Goal: Information Seeking & Learning: Learn about a topic

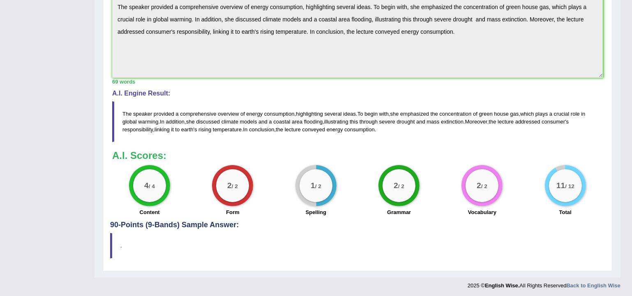
drag, startPoint x: 174, startPoint y: 227, endPoint x: 180, endPoint y: 225, distance: 6.4
click at [175, 226] on h4 "90-Points (9-Bands) Sample Answer:" at bounding box center [357, 52] width 495 height 354
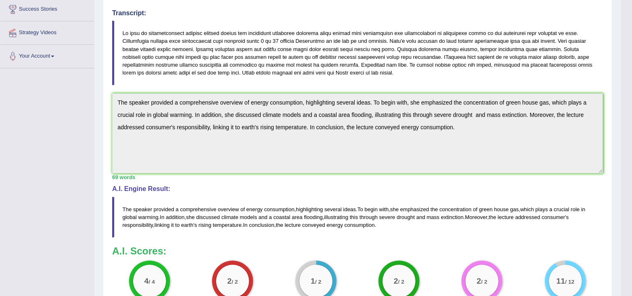
scroll to position [32, 0]
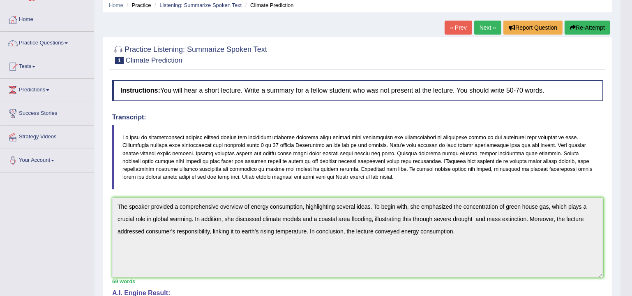
click at [580, 29] on button "Re-Attempt" at bounding box center [588, 28] width 46 height 14
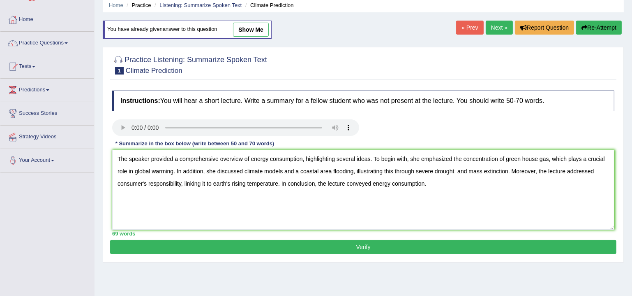
click at [548, 157] on textarea "The speaker provided a comprehensive overview of energy consumption, highlighti…" at bounding box center [363, 190] width 502 height 80
click at [314, 171] on textarea "The speaker provided a comprehensive overview of energy consumption, highlighti…" at bounding box center [363, 190] width 502 height 80
drag, startPoint x: 312, startPoint y: 167, endPoint x: 350, endPoint y: 169, distance: 38.3
click at [350, 169] on textarea "The speaker provided a comprehensive overview of energy consumption, highlighti…" at bounding box center [363, 190] width 502 height 80
click at [333, 171] on textarea "The speaker provided a comprehensive overview of energy consumption, highlighti…" at bounding box center [363, 190] width 502 height 80
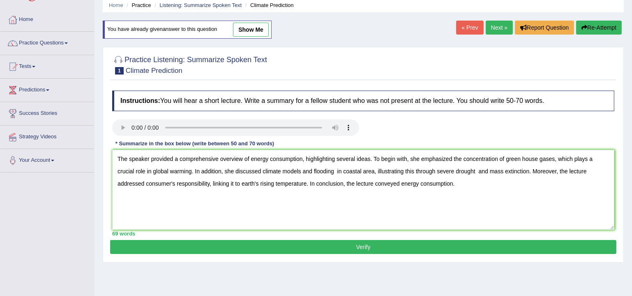
click at [335, 168] on textarea "The speaker provided a comprehensive overview of energy consumption, highlighti…" at bounding box center [363, 190] width 502 height 80
drag, startPoint x: 488, startPoint y: 169, endPoint x: 492, endPoint y: 176, distance: 7.9
click at [488, 169] on textarea "The speaker provided a comprehensive overview of energy consumption, highlighti…" at bounding box center [363, 190] width 502 height 80
click at [593, 171] on textarea "The speaker provided a comprehensive overview of energy consumption, highlighti…" at bounding box center [363, 190] width 502 height 80
click at [175, 180] on textarea "The speaker provided a comprehensive overview of energy consumption, highlighti…" at bounding box center [363, 190] width 502 height 80
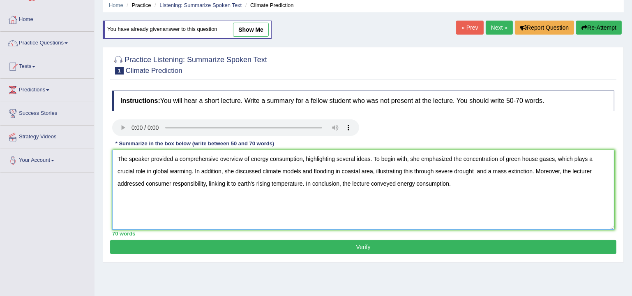
drag, startPoint x: 255, startPoint y: 182, endPoint x: 238, endPoint y: 180, distance: 17.0
click at [238, 180] on textarea "The speaker provided a comprehensive overview of energy consumption, highlighti…" at bounding box center [363, 190] width 502 height 80
drag, startPoint x: 464, startPoint y: 183, endPoint x: 159, endPoint y: 155, distance: 307.1
click at [5, 158] on div "Toggle navigation Home Practice Questions Speaking Practice Read Aloud Repeat S…" at bounding box center [316, 181] width 632 height 427
type textarea "The speaker provided a comprehensive overview of energy consumption, highlighti…"
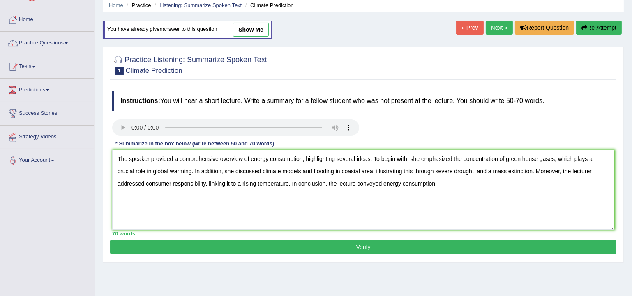
click at [359, 245] on button "Verify" at bounding box center [363, 247] width 506 height 14
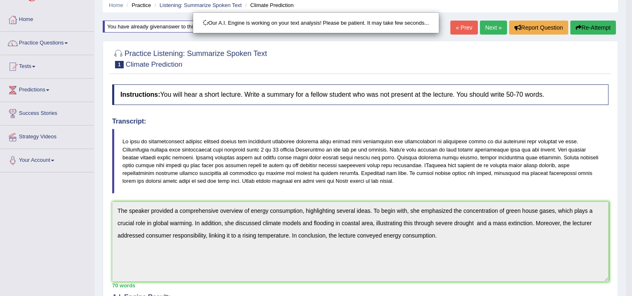
click at [460, 240] on div "Our A.I. Engine is working on your text analysis! Please be patient. It may tak…" at bounding box center [316, 148] width 632 height 296
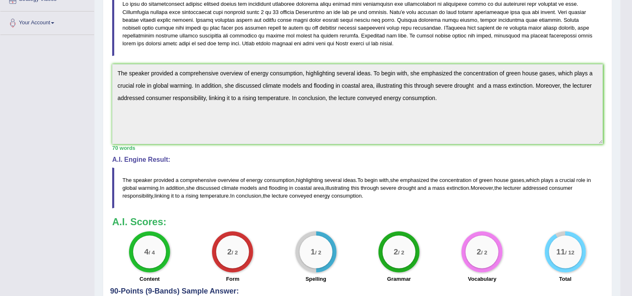
scroll to position [207, 0]
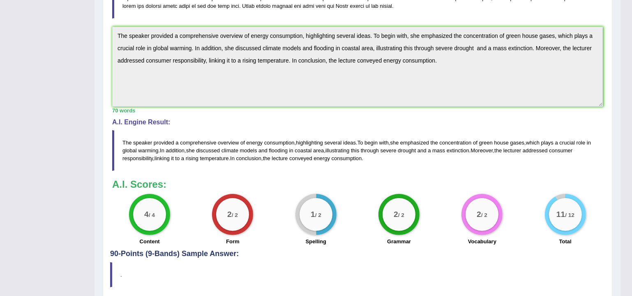
click at [444, 183] on h3 "A.I. Scores:" at bounding box center [357, 184] width 491 height 11
click at [315, 202] on div "1 / 2" at bounding box center [316, 214] width 33 height 33
click at [410, 141] on span "emphasized" at bounding box center [414, 142] width 29 height 6
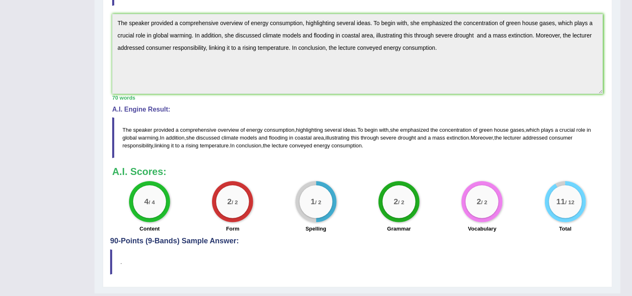
scroll to position [236, 0]
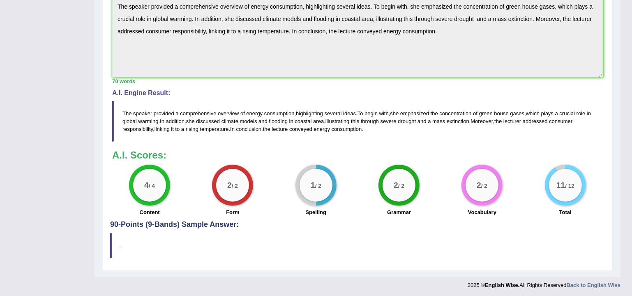
click at [410, 142] on div "Instructions: You will hear a short lecture. Write a summary for a fellow stude…" at bounding box center [357, 48] width 495 height 344
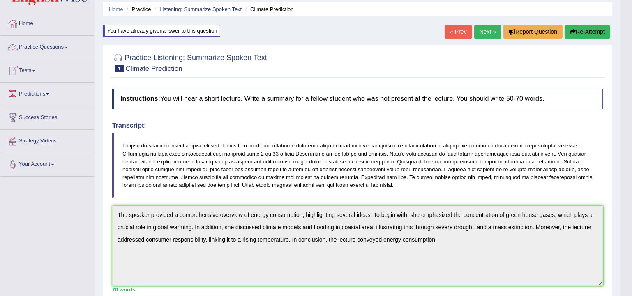
scroll to position [0, 0]
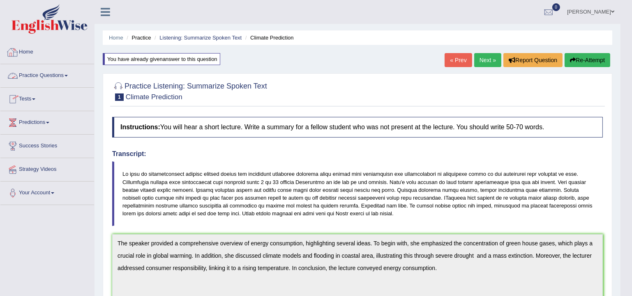
click at [33, 49] on link "Home" at bounding box center [47, 51] width 94 height 21
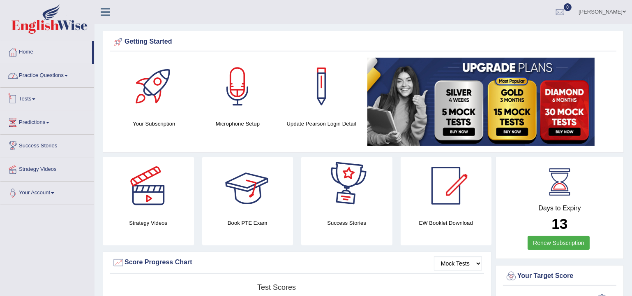
click at [51, 76] on link "Practice Questions" at bounding box center [47, 74] width 94 height 21
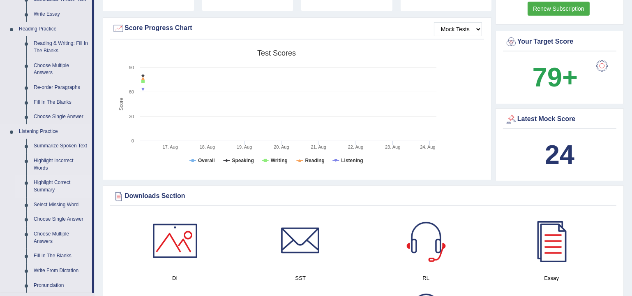
scroll to position [249, 0]
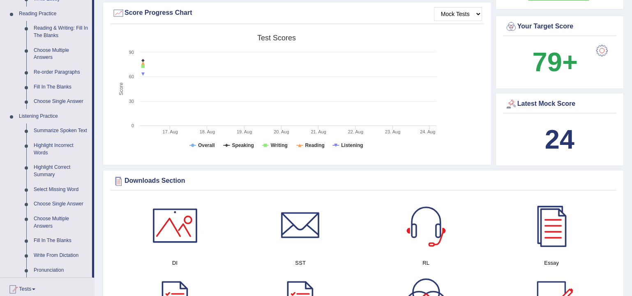
click at [65, 242] on link "Fill In The Blanks" at bounding box center [61, 240] width 62 height 15
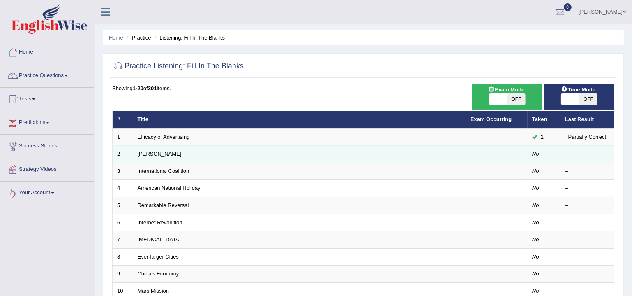
click at [161, 160] on td "Kazuhiro" at bounding box center [299, 153] width 333 height 17
click at [144, 149] on td "Kazuhiro" at bounding box center [299, 153] width 333 height 17
click at [148, 154] on link "Kazuhiro" at bounding box center [160, 153] width 44 height 6
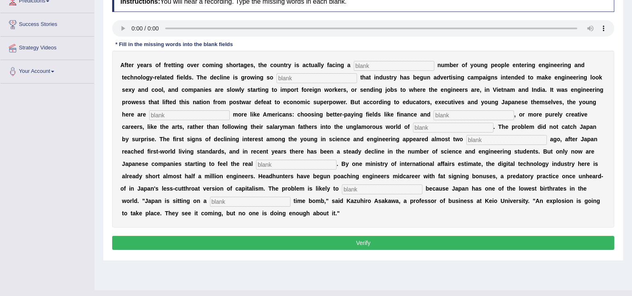
scroll to position [61, 0]
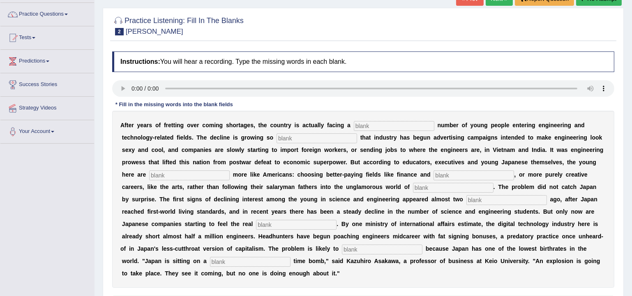
click at [227, 261] on input "text" at bounding box center [250, 261] width 81 height 10
type input "demographic"
click at [317, 134] on input "text" at bounding box center [317, 138] width 81 height 10
type input "dwelling"
drag, startPoint x: 293, startPoint y: 137, endPoint x: 268, endPoint y: 139, distance: 25.2
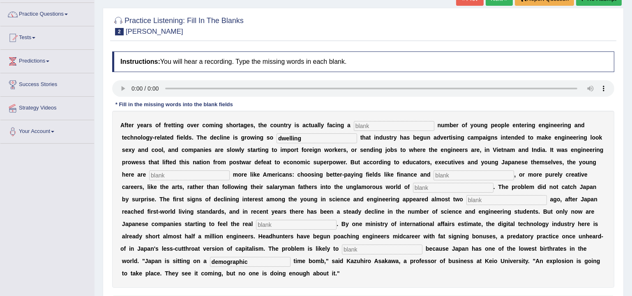
click at [268, 139] on div "A f t e r y e a r s o f f r e t t i n g o v e r c o m i n g s h o r t a g e s ,…" at bounding box center [363, 199] width 502 height 177
click at [373, 116] on div "A f t e r y e a r s o f f r e t t i n g o v e r c o m i n g s h o r t a g e s ,…" at bounding box center [363, 199] width 502 height 177
click at [376, 126] on input "text" at bounding box center [394, 126] width 81 height 10
paste input "dwelling"
type input "dwelling"
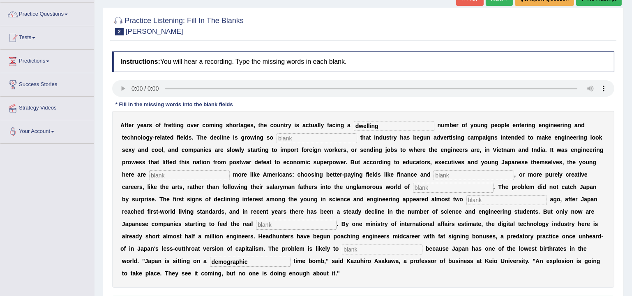
click at [332, 140] on input "text" at bounding box center [317, 138] width 81 height 10
type input "drastic"
click at [188, 174] on input "text" at bounding box center [189, 175] width 81 height 10
type input "behaving"
click at [476, 176] on input "text" at bounding box center [474, 175] width 81 height 10
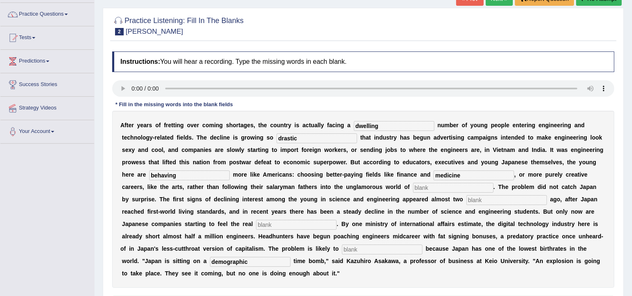
type input "medicine"
click at [439, 187] on input "text" at bounding box center [453, 187] width 81 height 10
type input "manufacturing"
click at [470, 202] on input "text" at bounding box center [506, 200] width 81 height 10
type input "decade"
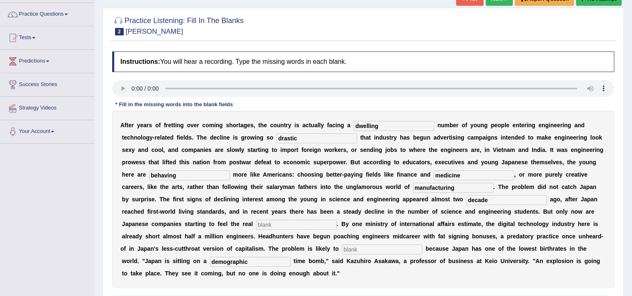
click at [329, 224] on input "text" at bounding box center [296, 224] width 81 height 10
type input "pinch"
click at [399, 246] on input "text" at bounding box center [382, 249] width 81 height 10
type input "worsen"
click at [404, 267] on div "A f t e r y e a r s o f f r e t t i n g o v e r c o m i n g s h o r t a g e s ,…" at bounding box center [363, 199] width 502 height 177
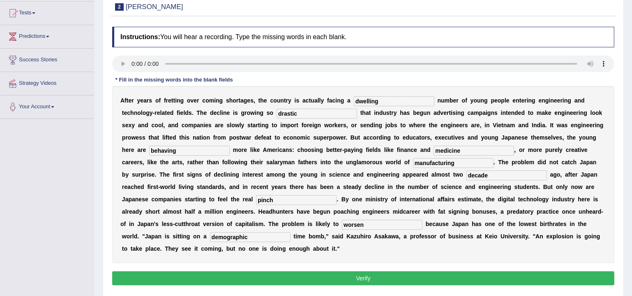
scroll to position [111, 0]
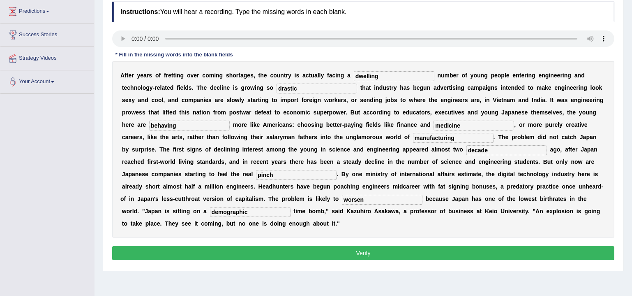
click at [307, 246] on button "Verify" at bounding box center [363, 253] width 502 height 14
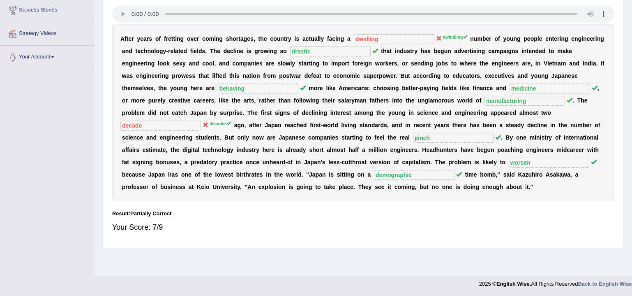
scroll to position [0, 0]
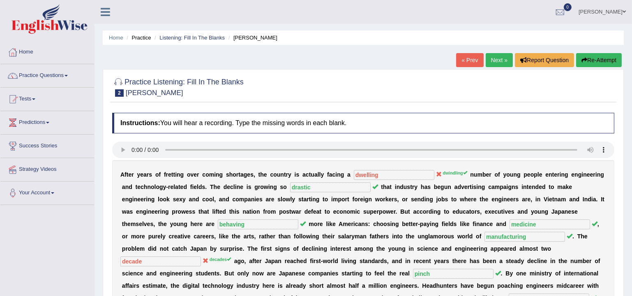
click at [497, 55] on link "Next »" at bounding box center [499, 60] width 27 height 14
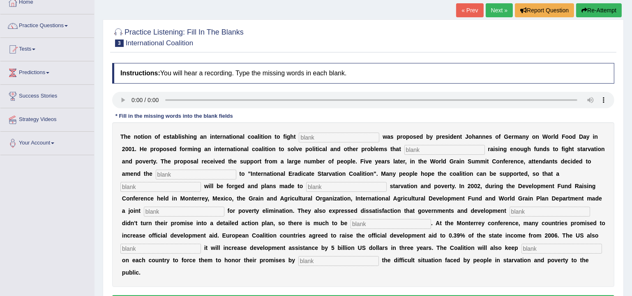
scroll to position [50, 0]
click at [313, 132] on input "text" at bounding box center [339, 137] width 81 height 10
type input "starvation"
click at [456, 146] on input "text" at bounding box center [444, 150] width 81 height 10
type input "obstruct"
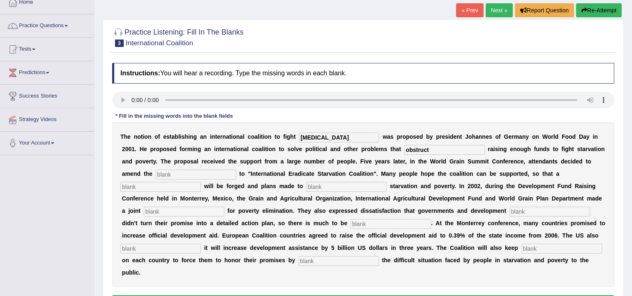
click at [202, 176] on input "text" at bounding box center [196, 174] width 81 height 10
type input "manefasto"
click at [189, 189] on input "text" at bounding box center [160, 187] width 81 height 10
type input "resolution"
click at [336, 182] on input "text" at bounding box center [346, 187] width 81 height 10
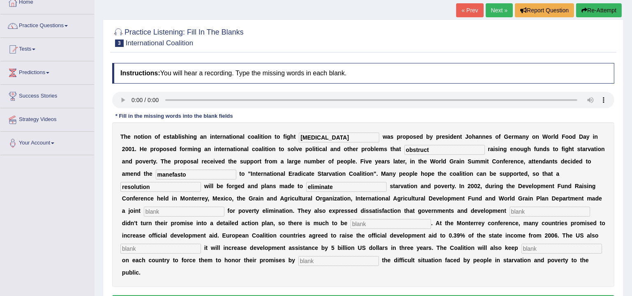
type input "eliminate"
click at [190, 216] on div "T h e n o t i o n o f e s t a b l i s h i n g a n i n t e r n a t i o n a l c o…" at bounding box center [363, 204] width 502 height 164
click at [192, 210] on input "text" at bounding box center [184, 211] width 81 height 10
type input "partner"
click at [525, 210] on input "text" at bounding box center [550, 211] width 81 height 10
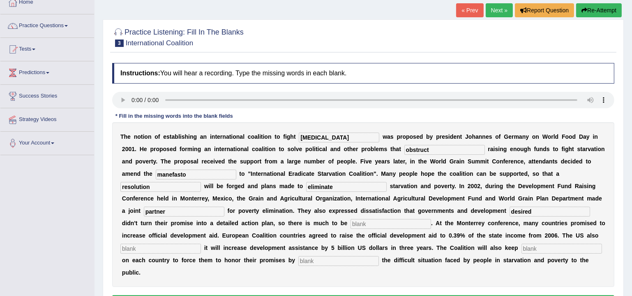
type input "desired"
click at [390, 223] on input "text" at bounding box center [391, 224] width 81 height 10
type input "announced"
click at [174, 249] on input "text" at bounding box center [160, 248] width 81 height 10
type input "pressure"
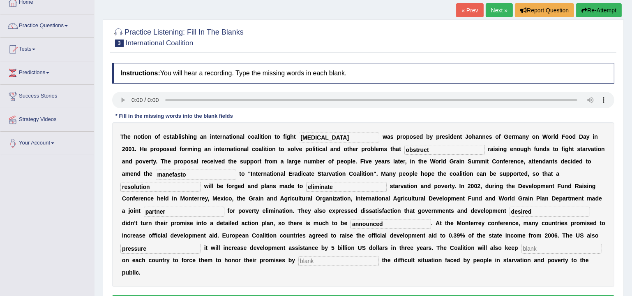
click at [313, 259] on input "text" at bounding box center [338, 261] width 81 height 10
type input "exposing"
click at [329, 278] on div "T h e n o t i o n o f e s t a b l i s h i n g a n i n t e r n a t i o n a l c o…" at bounding box center [363, 204] width 502 height 164
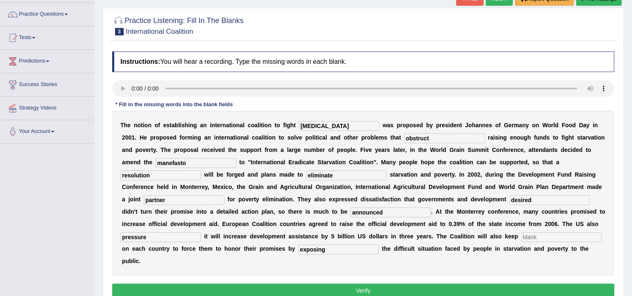
scroll to position [74, 0]
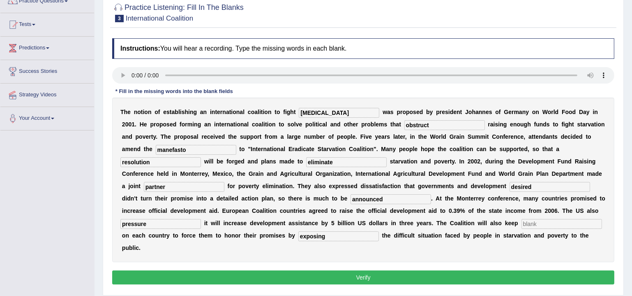
click at [534, 224] on input "text" at bounding box center [562, 224] width 81 height 10
type input "pressure"
click at [334, 235] on input "exposing" at bounding box center [338, 236] width 81 height 10
drag, startPoint x: 148, startPoint y: 222, endPoint x: 93, endPoint y: 225, distance: 54.7
click at [92, 225] on div "Toggle navigation Home Practice Questions Speaking Practice Read Aloud Repeat S…" at bounding box center [316, 139] width 632 height 427
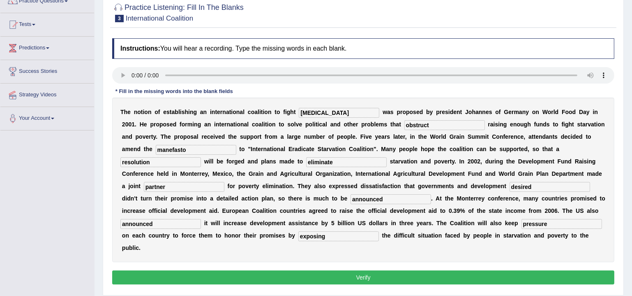
type input "announced"
drag, startPoint x: 364, startPoint y: 200, endPoint x: 305, endPoint y: 200, distance: 58.8
click at [305, 200] on div "T h e n o t i o n o f e s t a b l i s h i n g a n i n t e r n a t i o n a l c o…" at bounding box center [363, 179] width 502 height 164
type input "desired"
drag, startPoint x: 540, startPoint y: 186, endPoint x: 471, endPoint y: 183, distance: 69.9
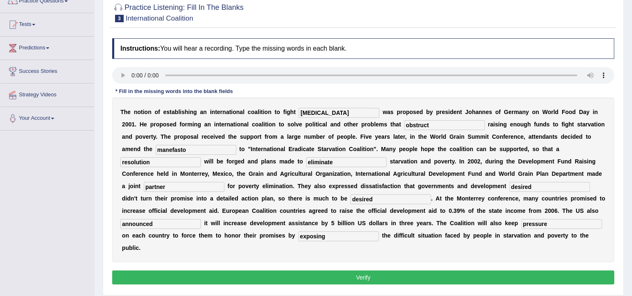
click at [471, 183] on div "T h e n o t i o n o f e s t a b l i s h i n g a n i n t e r n a t i o n a l c o…" at bounding box center [363, 179] width 502 height 164
type input "partners"
drag, startPoint x: 189, startPoint y: 188, endPoint x: 105, endPoint y: 188, distance: 83.8
click at [105, 188] on div "Practice Listening: Fill In The Blanks 3 International Coalition Instructions: …" at bounding box center [363, 145] width 521 height 300
type input "appeal"
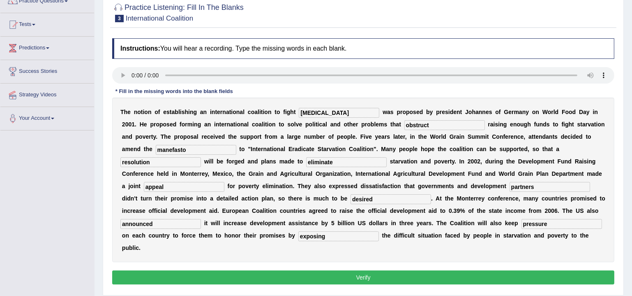
click at [281, 211] on b "c" at bounding box center [281, 210] width 3 height 7
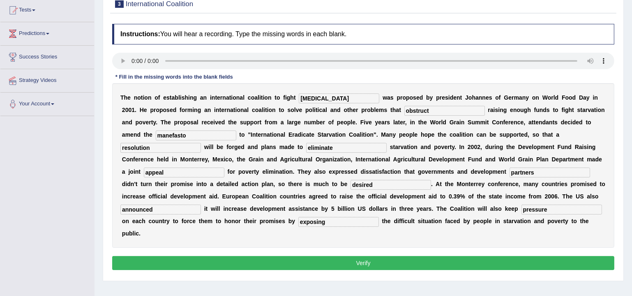
scroll to position [99, 0]
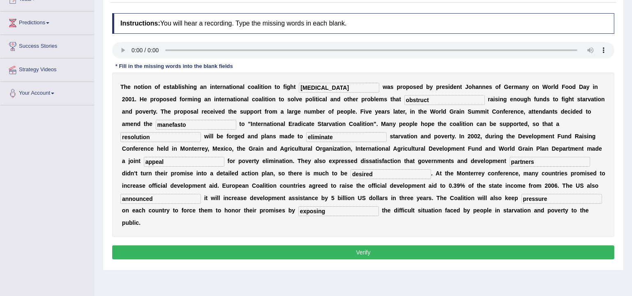
click at [316, 250] on button "Verify" at bounding box center [363, 252] width 502 height 14
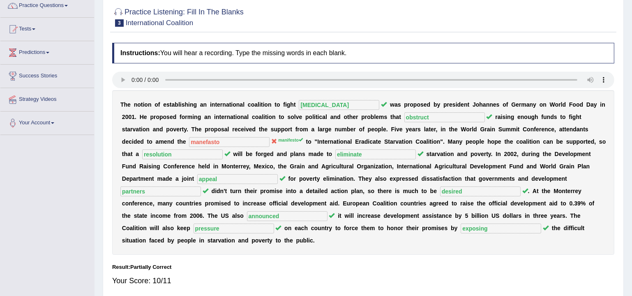
scroll to position [0, 0]
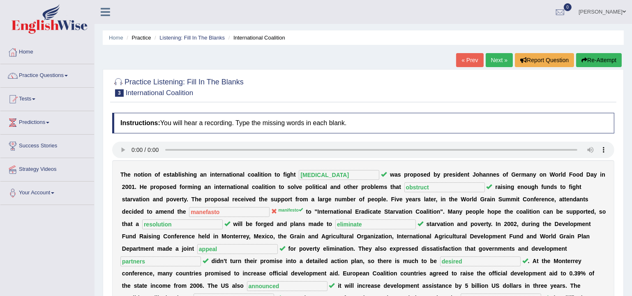
click at [500, 65] on link "Next »" at bounding box center [499, 60] width 27 height 14
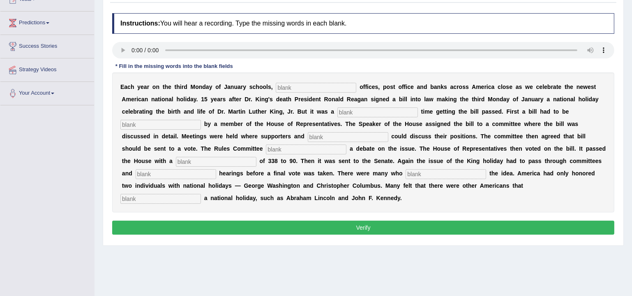
click at [308, 89] on input "text" at bounding box center [316, 88] width 81 height 10
click at [201, 194] on input "text" at bounding box center [160, 199] width 81 height 10
type input "deserved"
click at [337, 87] on input "text" at bounding box center [316, 88] width 81 height 10
type input "schools"
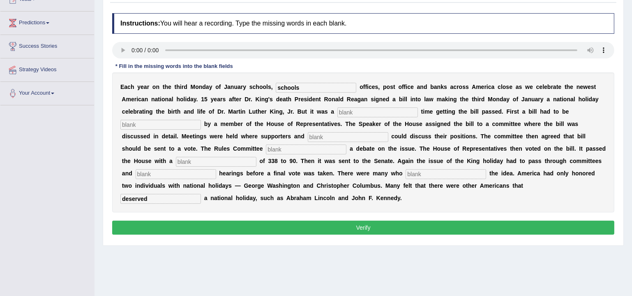
click at [365, 111] on input "text" at bounding box center [377, 112] width 81 height 10
type input "tough"
click at [159, 124] on input "text" at bounding box center [160, 125] width 81 height 10
click at [351, 261] on div "Home Practice Listening: Fill In The Blanks American National Holiday « Prev Ne…" at bounding box center [364, 106] width 538 height 411
click at [164, 120] on input "text" at bounding box center [160, 125] width 81 height 10
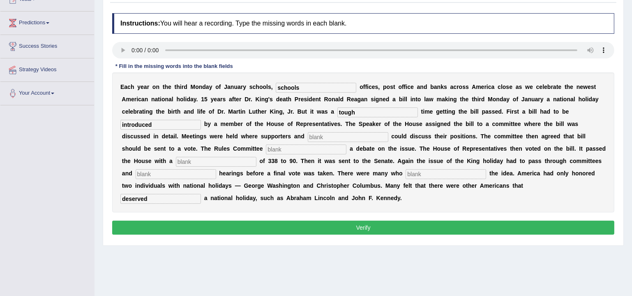
type input "introduced"
click at [445, 121] on b "e" at bounding box center [445, 123] width 3 height 7
click at [351, 135] on input "text" at bounding box center [348, 137] width 81 height 10
type input "opponents"
click at [282, 145] on input "text" at bounding box center [306, 149] width 81 height 10
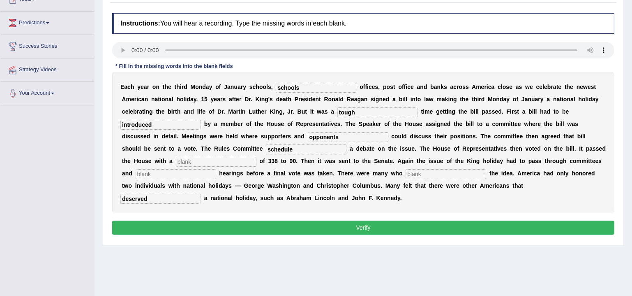
type input "schedule"
click at [203, 159] on input "text" at bounding box center [216, 162] width 81 height 10
type input "vote"
click at [171, 168] on div "E a c h y e a r o n t h e t h i r d M o n d a y o f J a n u a r y s c h o o l s…" at bounding box center [363, 142] width 502 height 140
click at [166, 170] on input "text" at bounding box center [176, 174] width 81 height 10
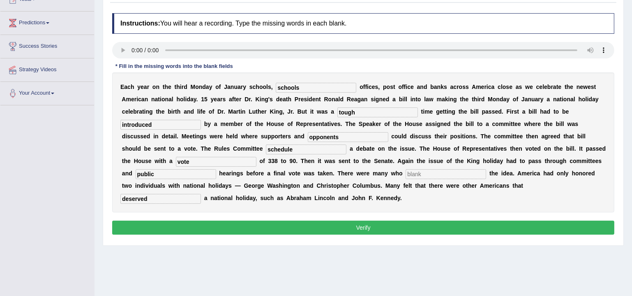
type input "public"
click at [346, 263] on div "Home Practice Listening: Fill In The Blanks American National Holiday « Prev Ne…" at bounding box center [364, 106] width 538 height 411
click at [426, 175] on input "text" at bounding box center [446, 174] width 81 height 10
type input "opposed"
click at [470, 268] on div "Home Practice Listening: Fill In The Blanks American National Holiday « Prev Ne…" at bounding box center [364, 106] width 538 height 411
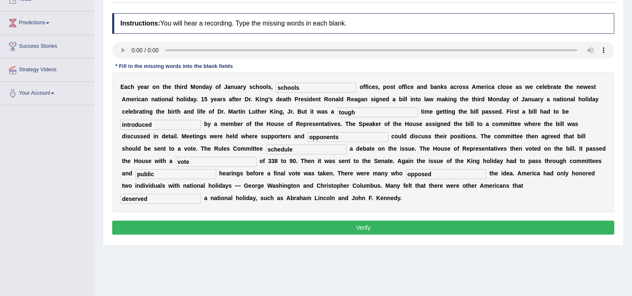
click at [426, 225] on button "Verify" at bounding box center [363, 227] width 502 height 14
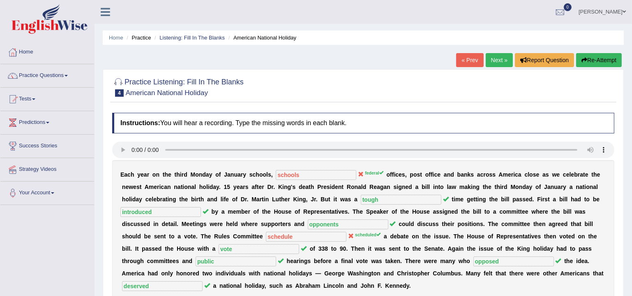
click at [501, 61] on link "Next »" at bounding box center [499, 60] width 27 height 14
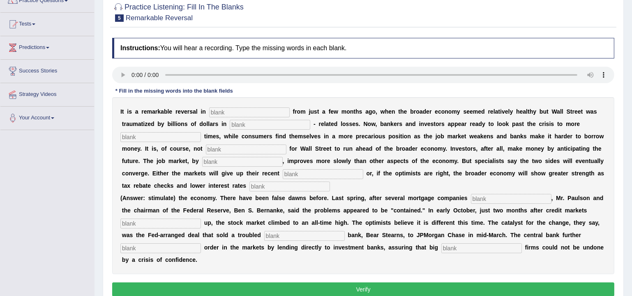
scroll to position [74, 0]
click at [242, 112] on input "text" at bounding box center [249, 113] width 81 height 10
type input "attitudes"
click at [270, 124] on input "text" at bounding box center [270, 125] width 81 height 10
type input "mortgage"
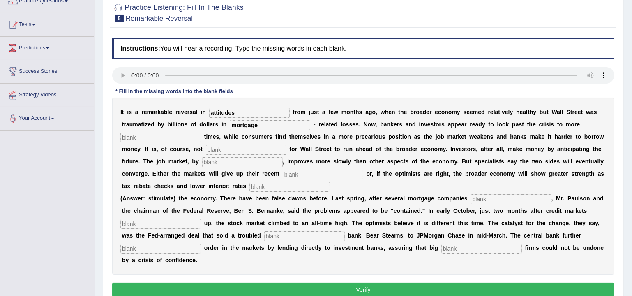
click at [155, 134] on input "text" at bounding box center [160, 137] width 81 height 10
click at [156, 133] on input "profitable" at bounding box center [160, 137] width 81 height 10
type input "profitable"
click at [257, 150] on input "text" at bounding box center [246, 150] width 81 height 10
type input "uncommon"
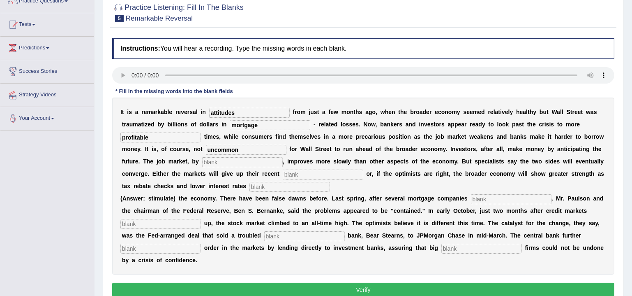
click at [261, 162] on input "text" at bounding box center [242, 162] width 81 height 10
type input "contrast"
click at [320, 176] on input "text" at bounding box center [323, 174] width 81 height 10
type input "gains"
click at [312, 187] on input "text" at bounding box center [289, 187] width 81 height 10
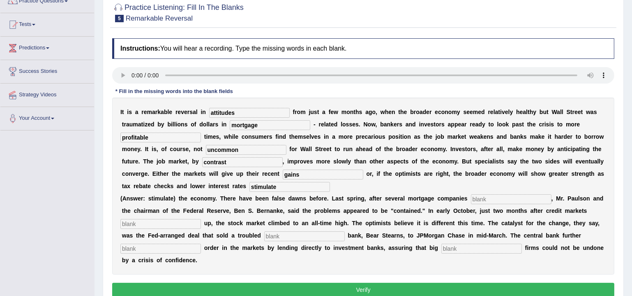
type input "stimulate"
click at [487, 200] on input "text" at bounding box center [511, 199] width 81 height 10
type input "collapsed"
click at [189, 225] on input "text" at bounding box center [160, 224] width 81 height 10
type input "froze"
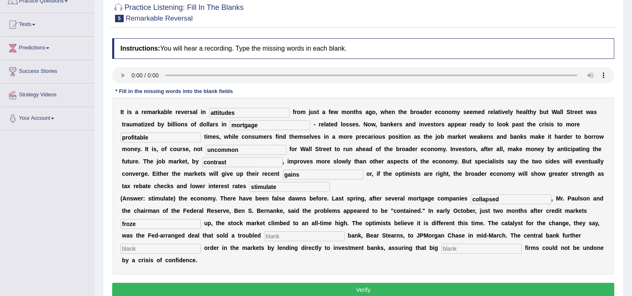
click at [323, 231] on input "text" at bounding box center [304, 236] width 81 height 10
type input "investment"
click at [158, 250] on input "text" at bounding box center [160, 248] width 81 height 10
type input "restored"
click at [459, 249] on input "text" at bounding box center [481, 248] width 81 height 10
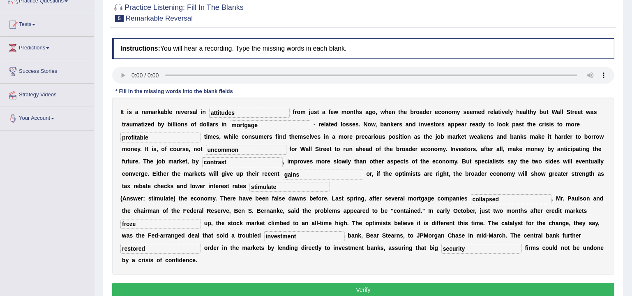
type input "security"
click at [458, 261] on div "I t i s a r e m a r k a b l e r e v e r s a l i n attitudes f r o m j u s t a f…" at bounding box center [363, 185] width 502 height 177
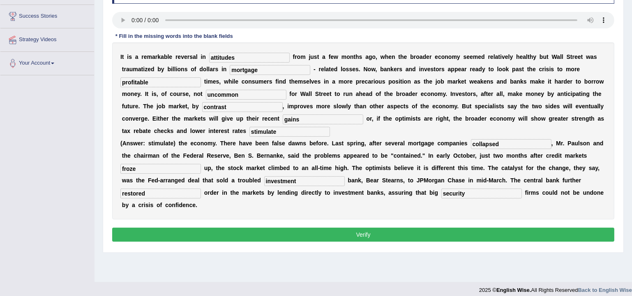
scroll to position [136, 0]
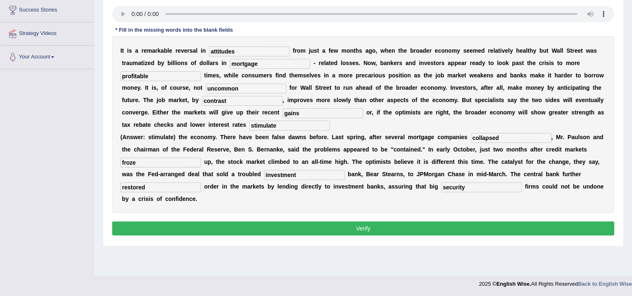
click at [340, 223] on button "Verify" at bounding box center [363, 228] width 502 height 14
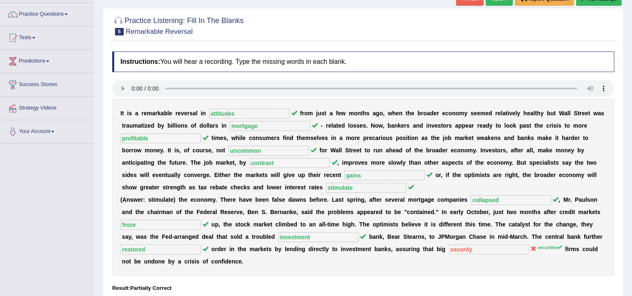
scroll to position [0, 0]
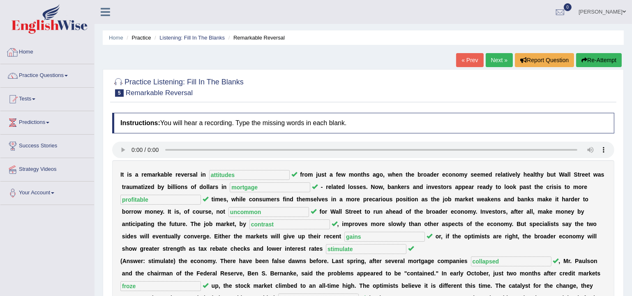
click at [40, 50] on link "Home" at bounding box center [47, 51] width 94 height 21
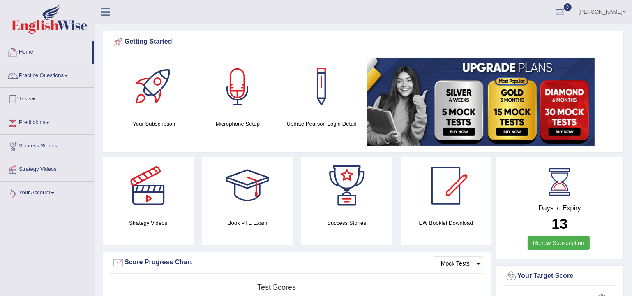
click at [21, 42] on link "Home" at bounding box center [46, 51] width 92 height 21
click at [37, 52] on link "Home" at bounding box center [46, 51] width 92 height 21
click at [57, 77] on link "Practice Questions" at bounding box center [47, 74] width 94 height 21
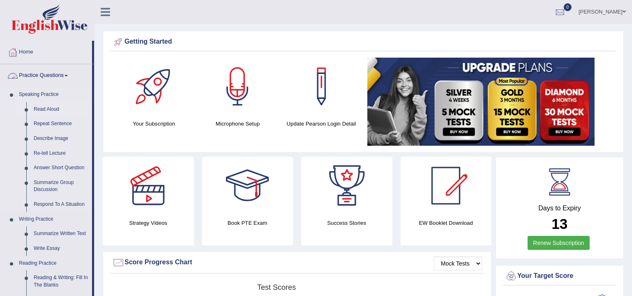
scroll to position [25, 0]
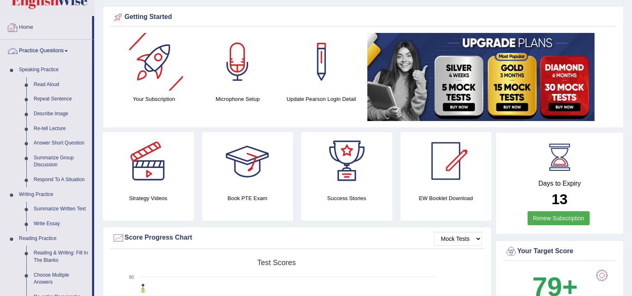
click at [28, 30] on link "Home" at bounding box center [46, 26] width 92 height 21
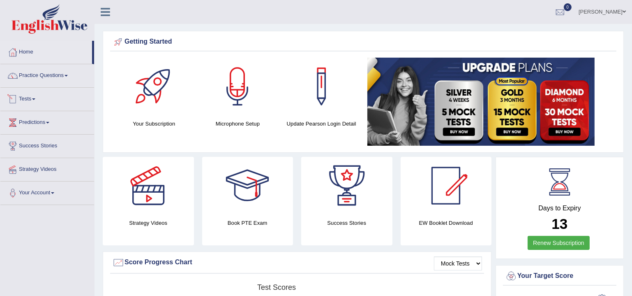
click at [31, 97] on link "Tests" at bounding box center [47, 98] width 94 height 21
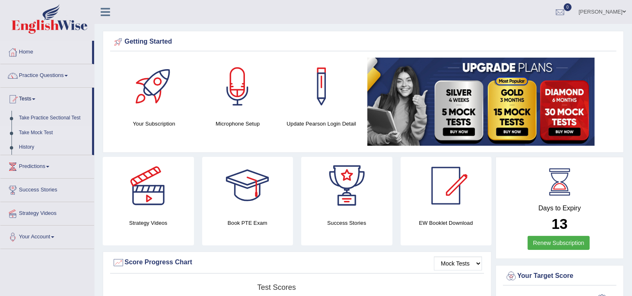
click at [42, 130] on link "Take Mock Test" at bounding box center [53, 132] width 77 height 15
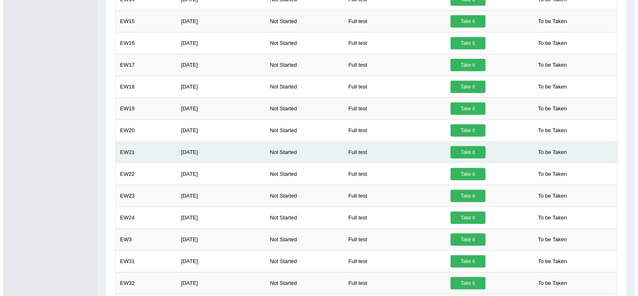
scroll to position [616, 0]
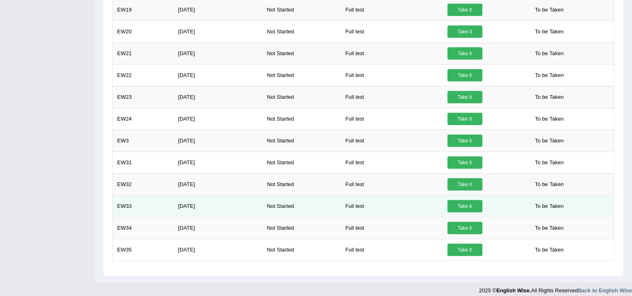
click at [462, 200] on link "Take it" at bounding box center [465, 206] width 35 height 12
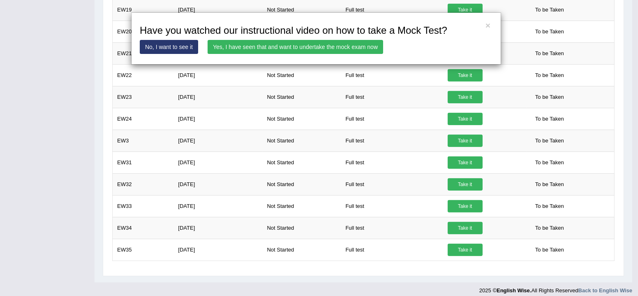
click at [241, 47] on link "Yes, I have seen that and want to undertake the mock exam now" at bounding box center [296, 47] width 176 height 14
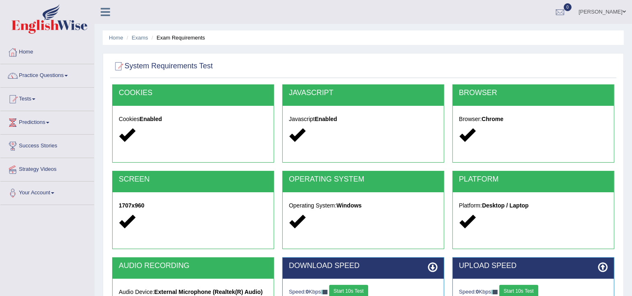
scroll to position [74, 0]
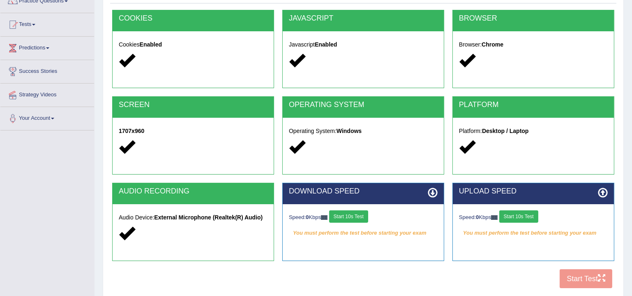
click at [357, 212] on button "Start 10s Test" at bounding box center [348, 216] width 39 height 12
click at [522, 216] on button "Start 10s Test" at bounding box center [518, 216] width 39 height 12
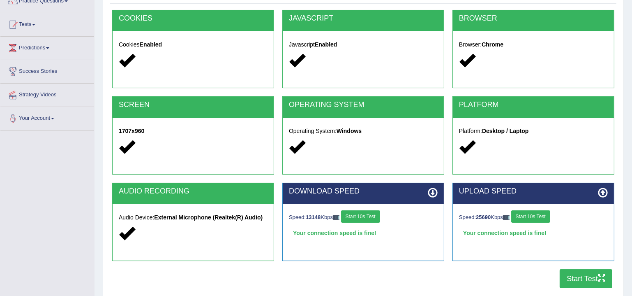
click at [583, 282] on button "Start Test" at bounding box center [586, 278] width 53 height 19
